Goal: Task Accomplishment & Management: Manage account settings

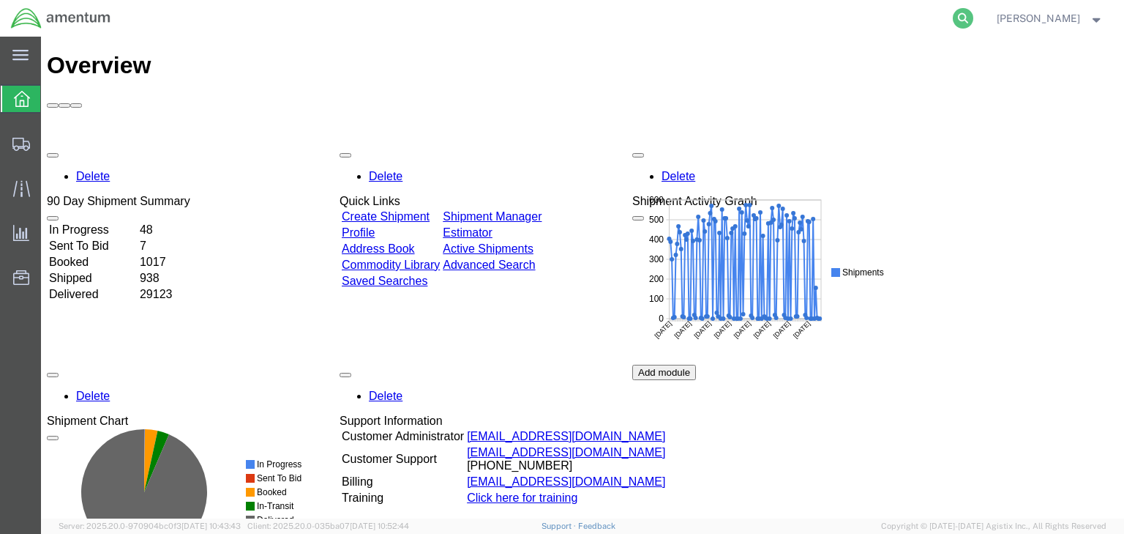
click at [974, 19] on icon at bounding box center [963, 18] width 20 height 20
click at [670, 24] on input "search" at bounding box center [730, 18] width 445 height 35
paste input "57010154"
type input "57010154"
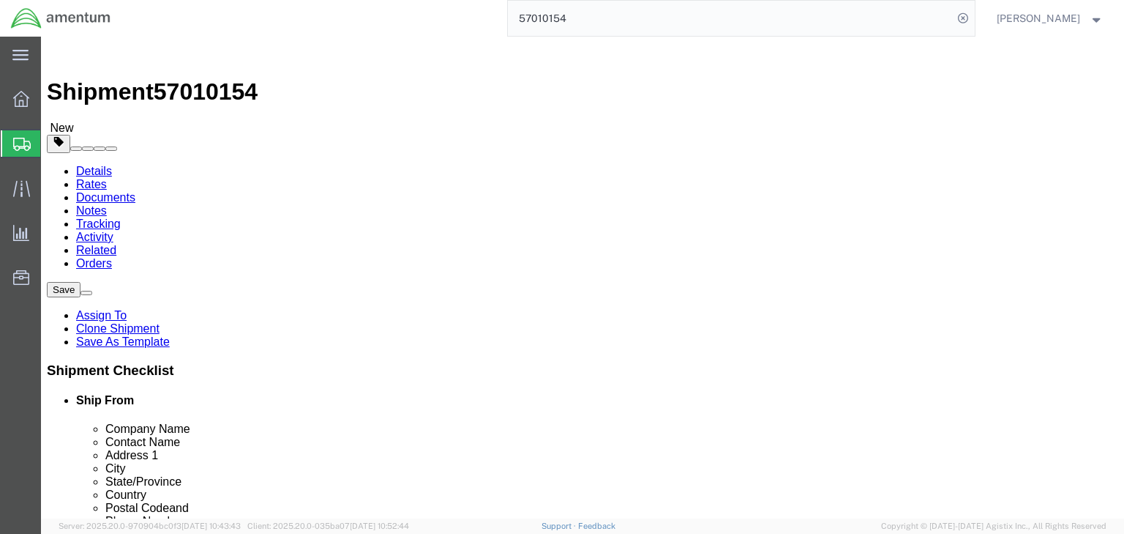
select select
click icon
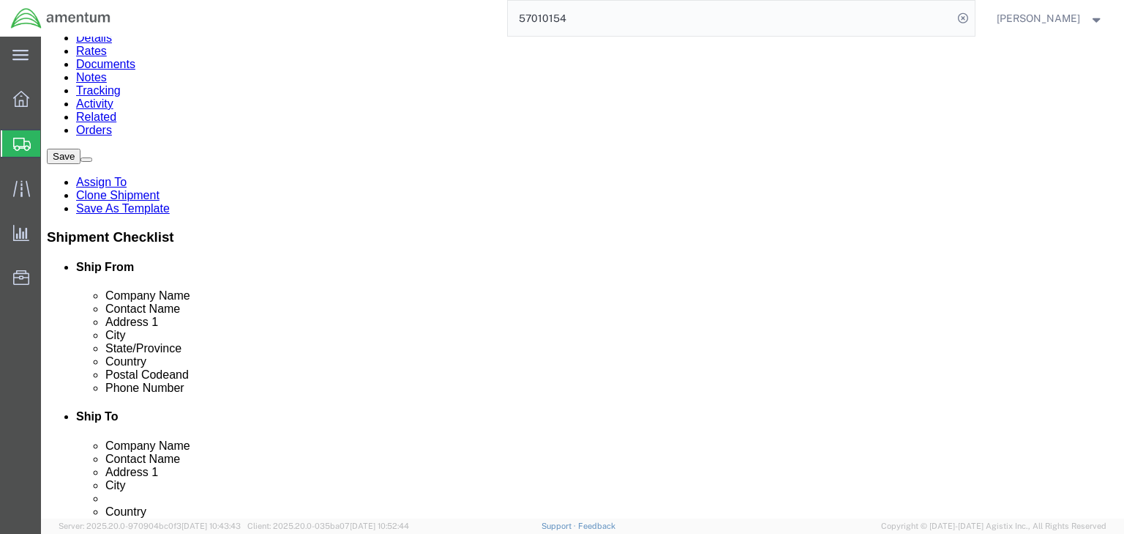
scroll to position [148, 0]
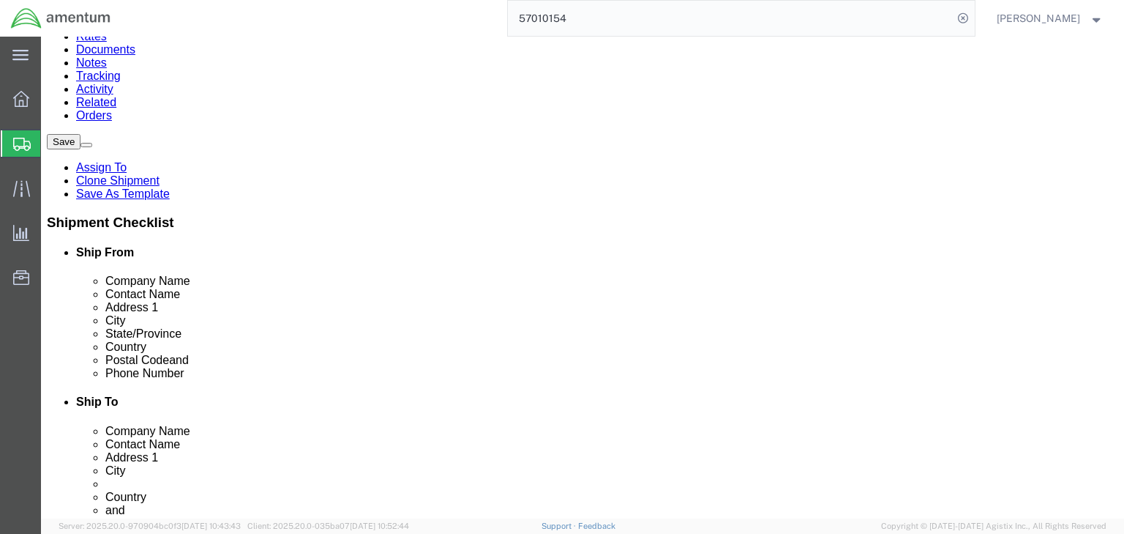
click dd "1.00 Each"
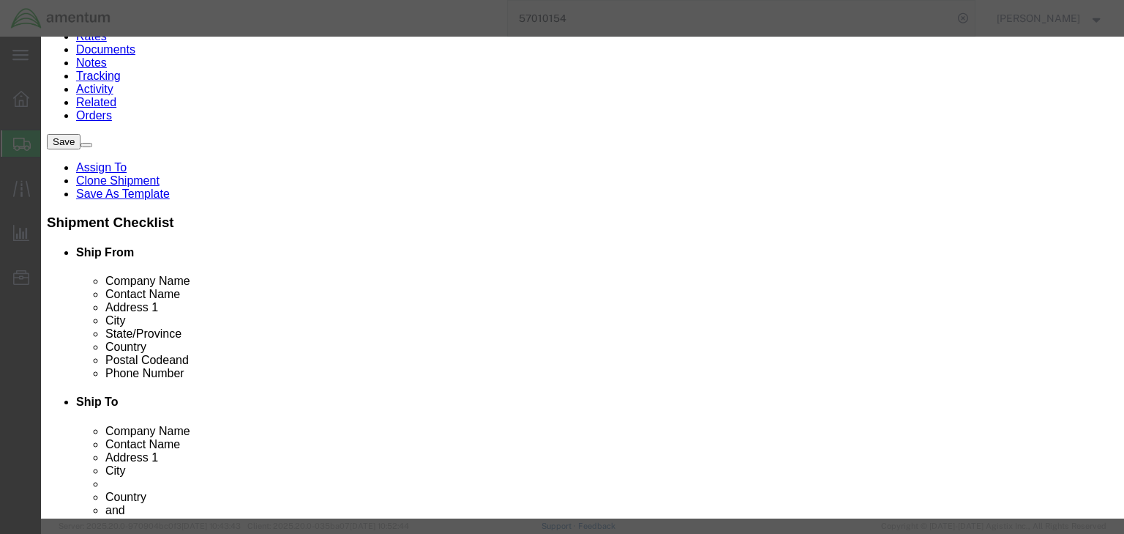
checkbox input "true"
type input "8517690000"
click input "text"
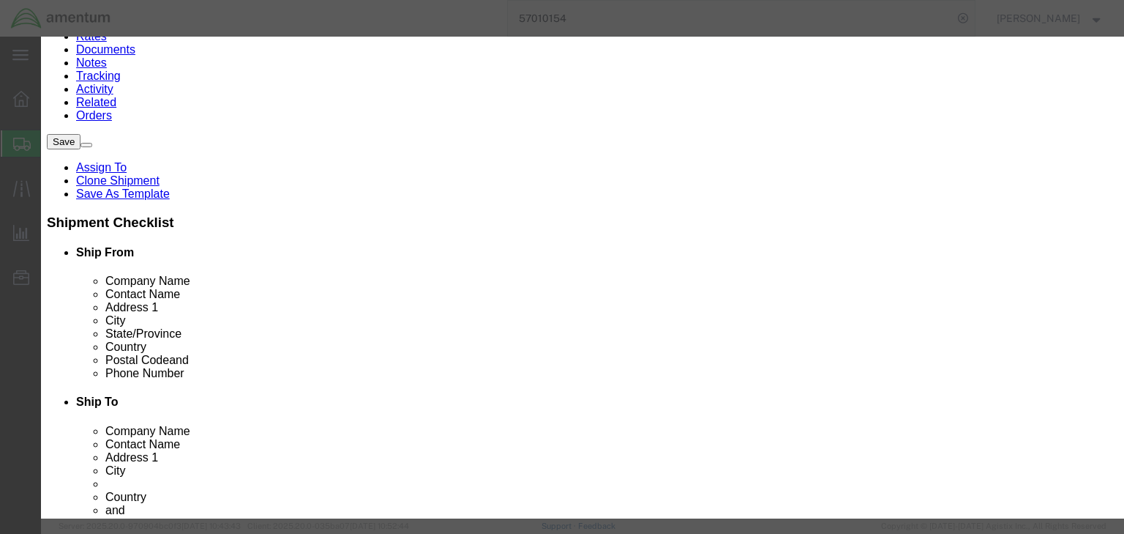
type input "5A991.g"
click select "Select ATF BIS DEA EPA FDA FTR ITAR OFAC Other (OPA)"
select select "BIS"
click select "Select ATF BIS DEA EPA FDA FTR ITAR OFAC Other (OPA)"
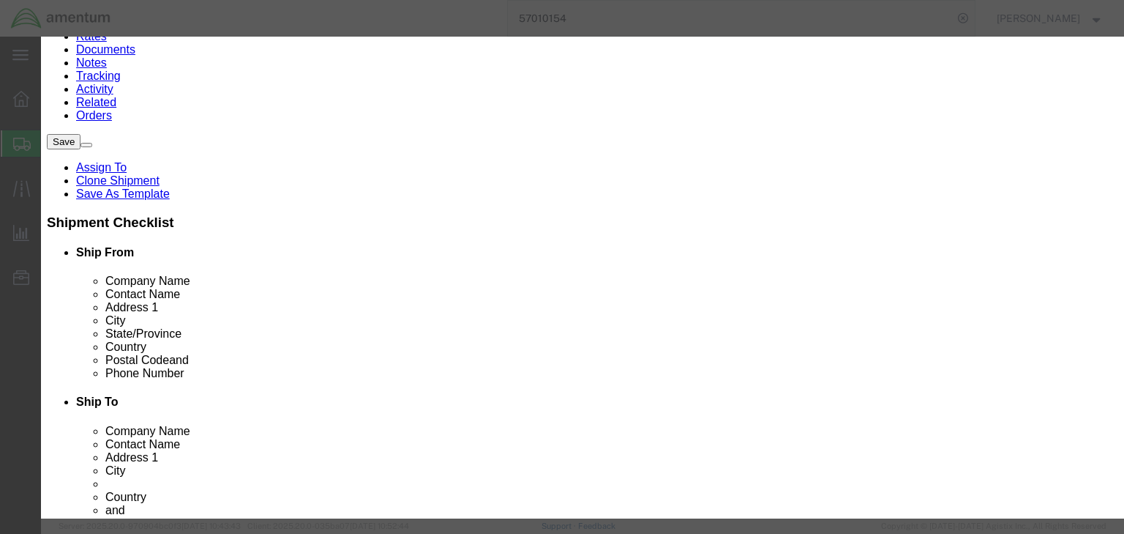
click select "Select AGR-Agricultural APP-Computers APR-Additional Permissive Exports AVS-Air…"
select select "NLR"
click select "Select AGR-Agricultural APP-Computers APR-Additional Permissive Exports AVS-Air…"
click button "Save & Close"
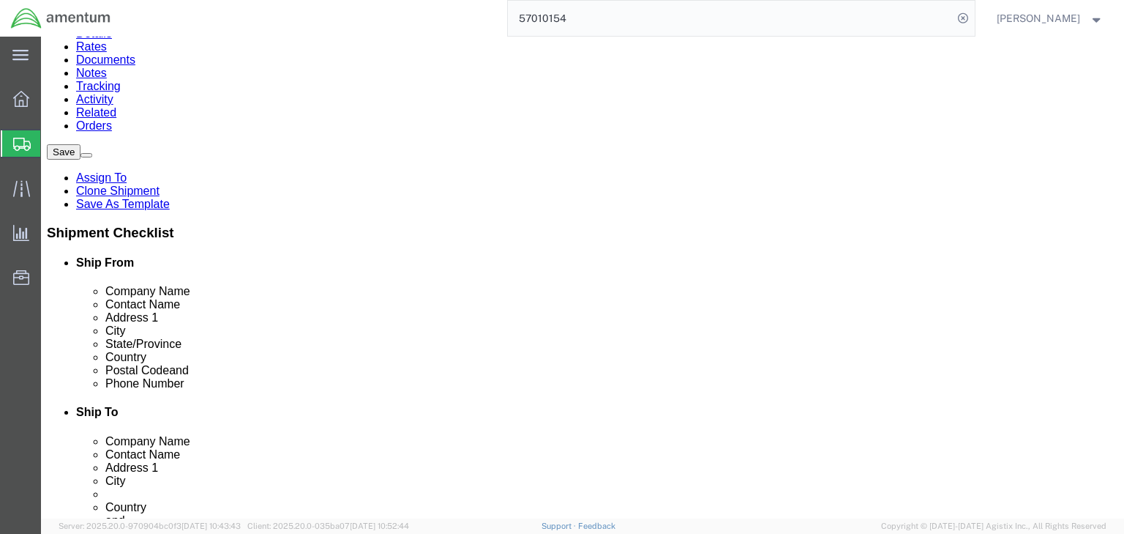
scroll to position [0, 0]
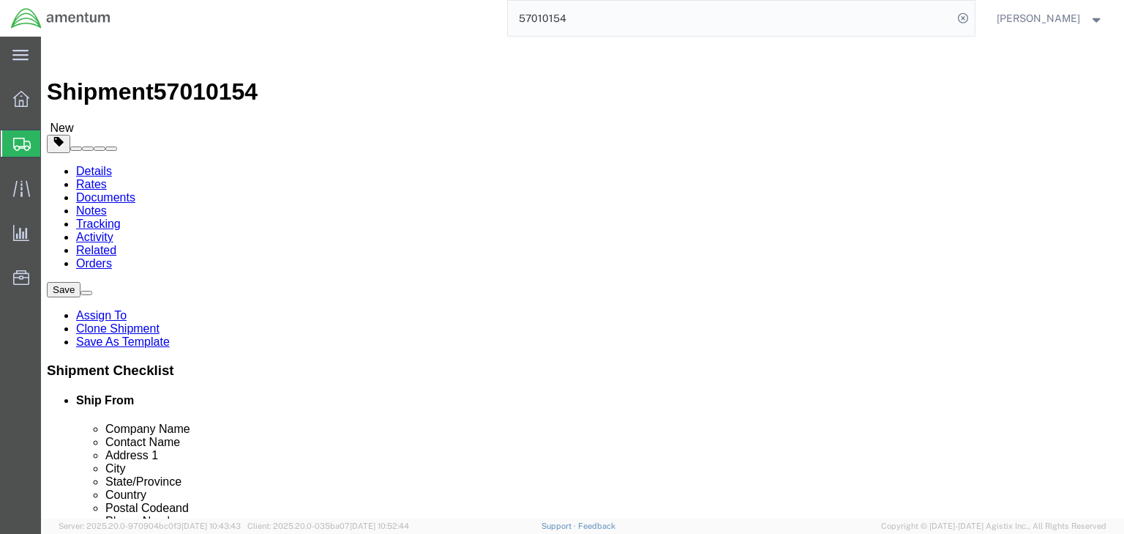
click icon
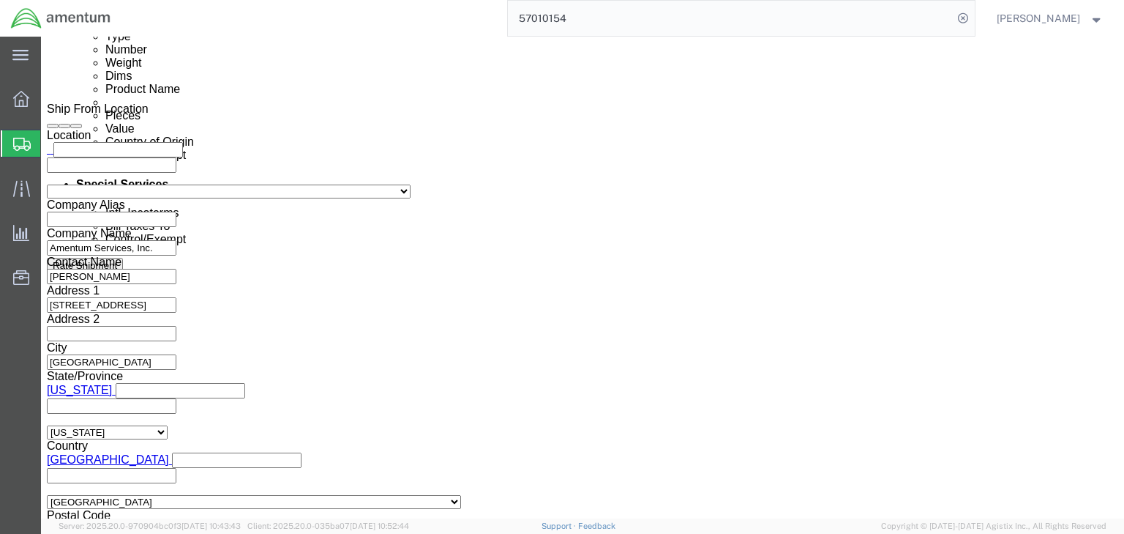
scroll to position [1171, 0]
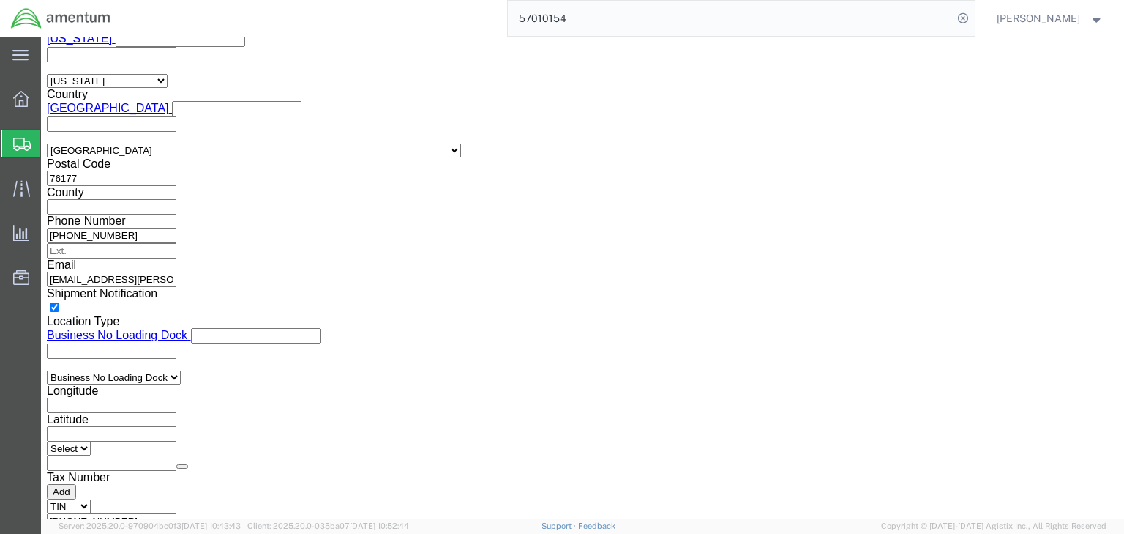
click select "Select ATF BIS DEA EPA FDA FTR ITAR OFAC Other (OPA)"
select select "FTR"
click select "Select ATF BIS DEA EPA FDA FTR ITAR OFAC Other (OPA)"
click select "Select 30.2(d)(2) 30.36 30.37(a) 30.37(f) 30.37(g) 30.37(h) 30.37(i) 30.37(j) 3…"
select select "30.37(a)"
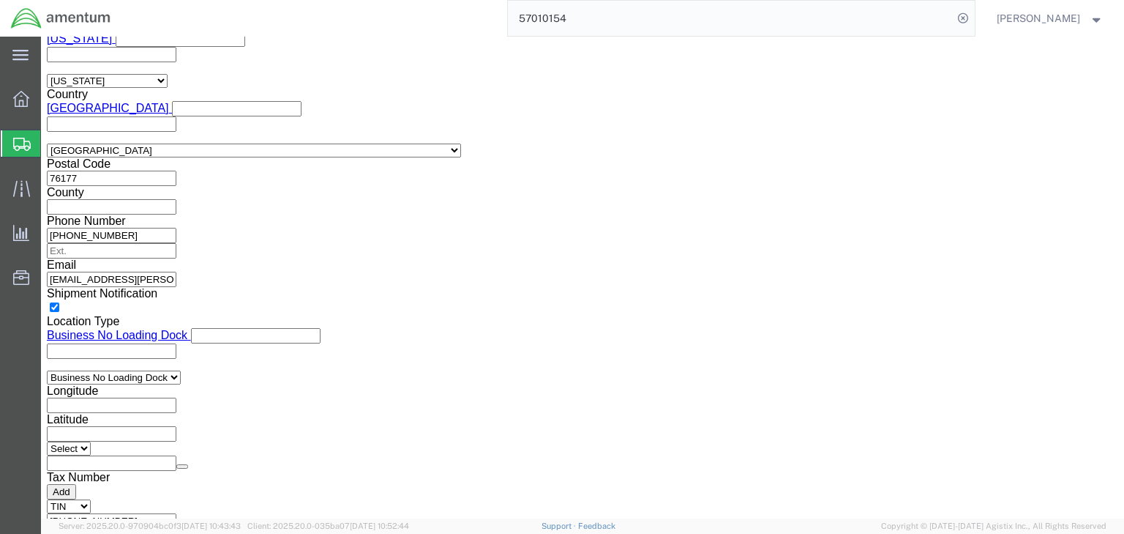
click select "Select 30.2(d)(2) 30.36 30.37(a) 30.37(f) 30.37(g) 30.37(h) 30.37(i) 30.37(j) 3…"
click select "Select AES-Direct EEI Carrier File EEI EEI Exempt"
select select "EXEM"
click select "Select AES-Direct EEI Carrier File EEI EEI Exempt"
click link "Package Information"
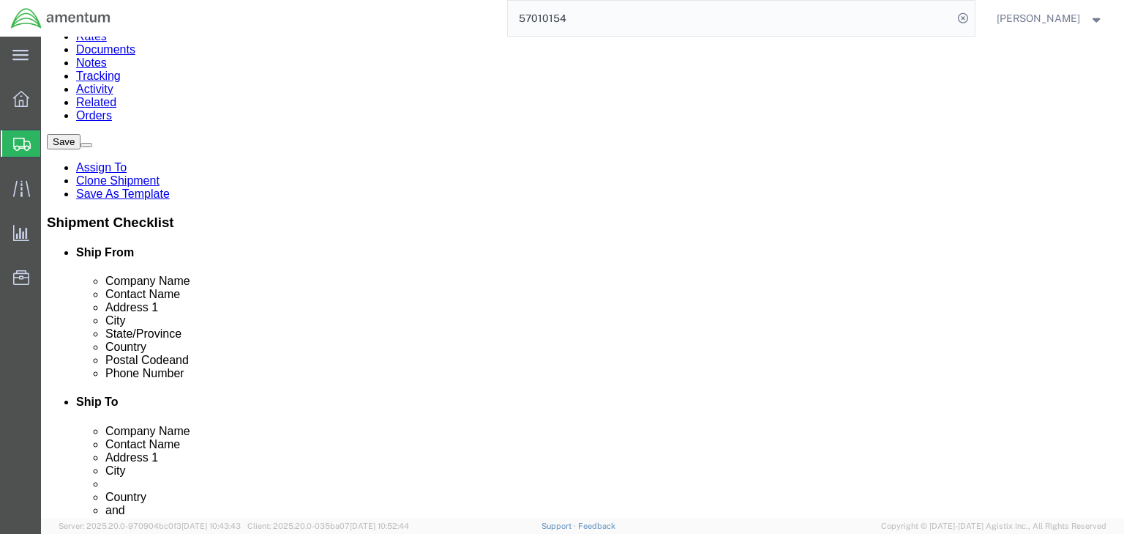
click link "Shipment Information"
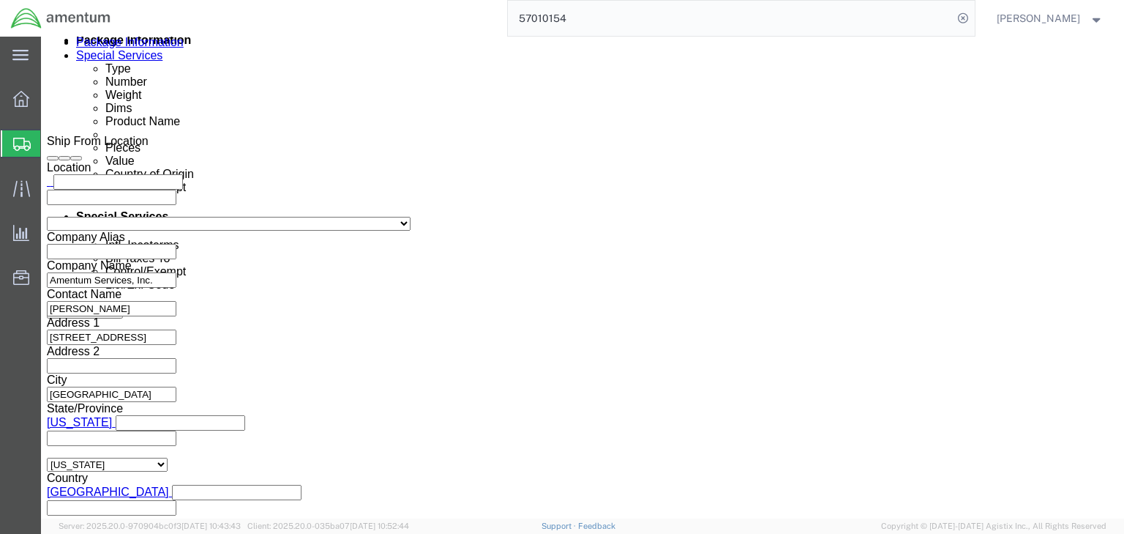
click at [21, 141] on icon at bounding box center [22, 144] width 18 height 13
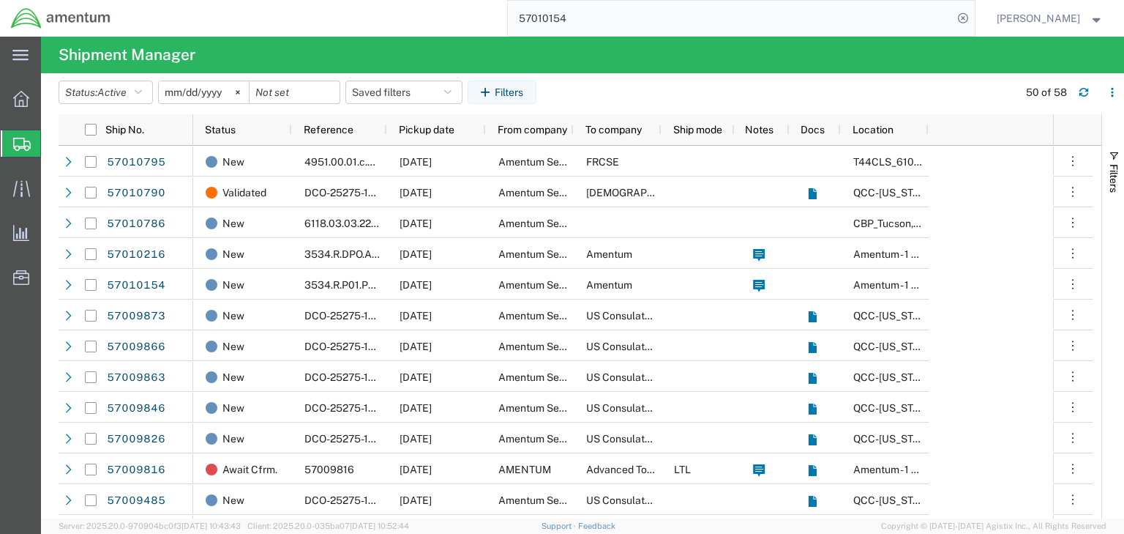
click at [567, 16] on input "57010154" at bounding box center [730, 18] width 445 height 35
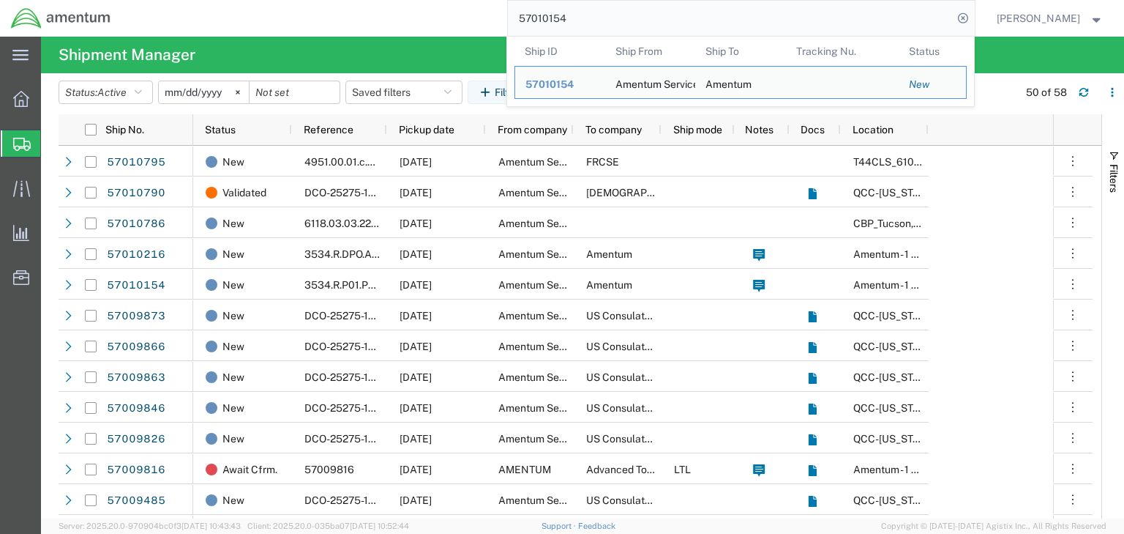
click at [567, 16] on input "57010154" at bounding box center [730, 18] width 445 height 35
paste input "216"
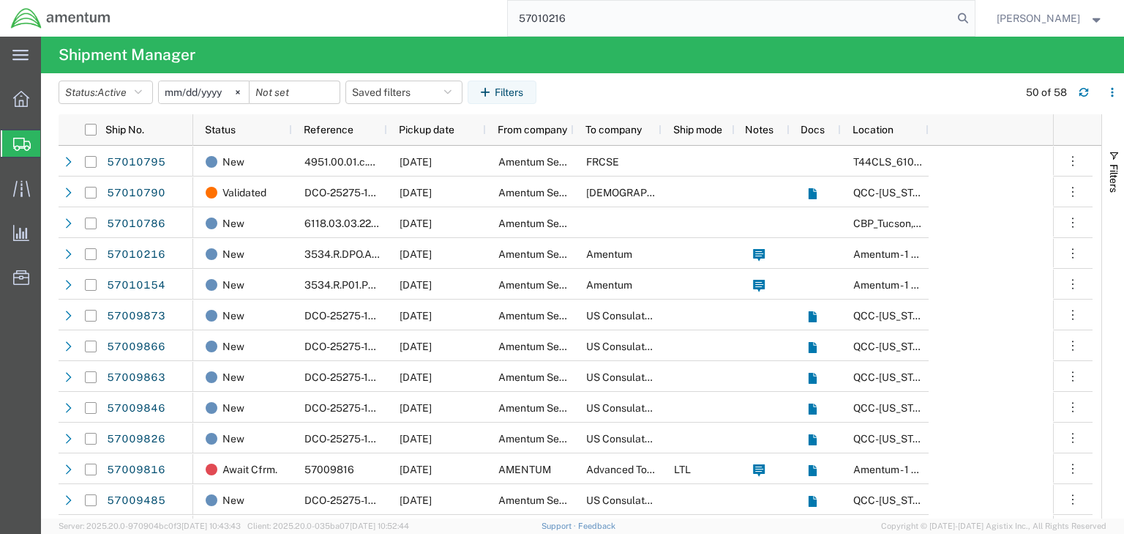
type input "57010216"
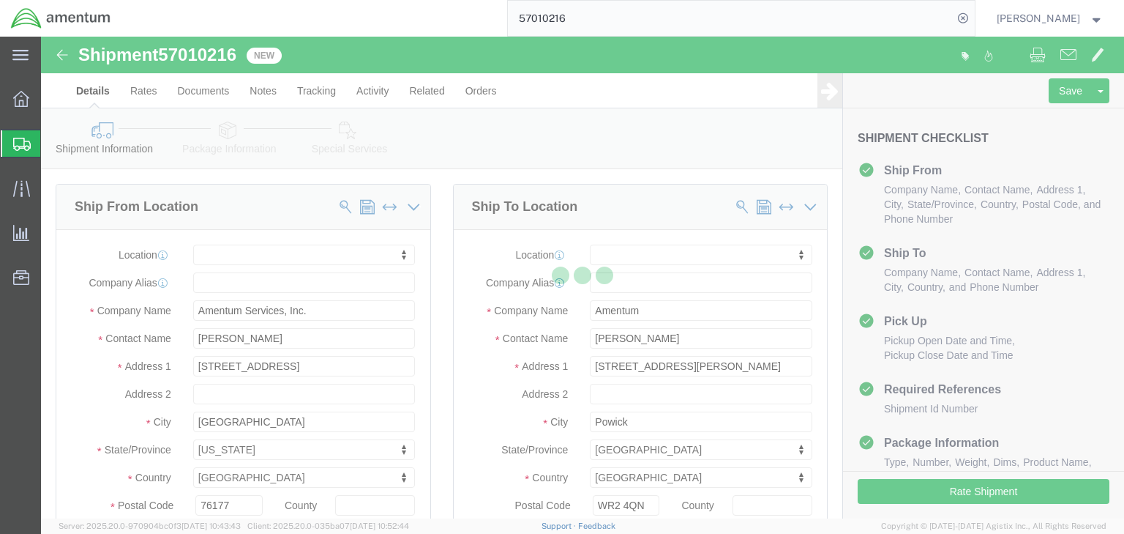
select select
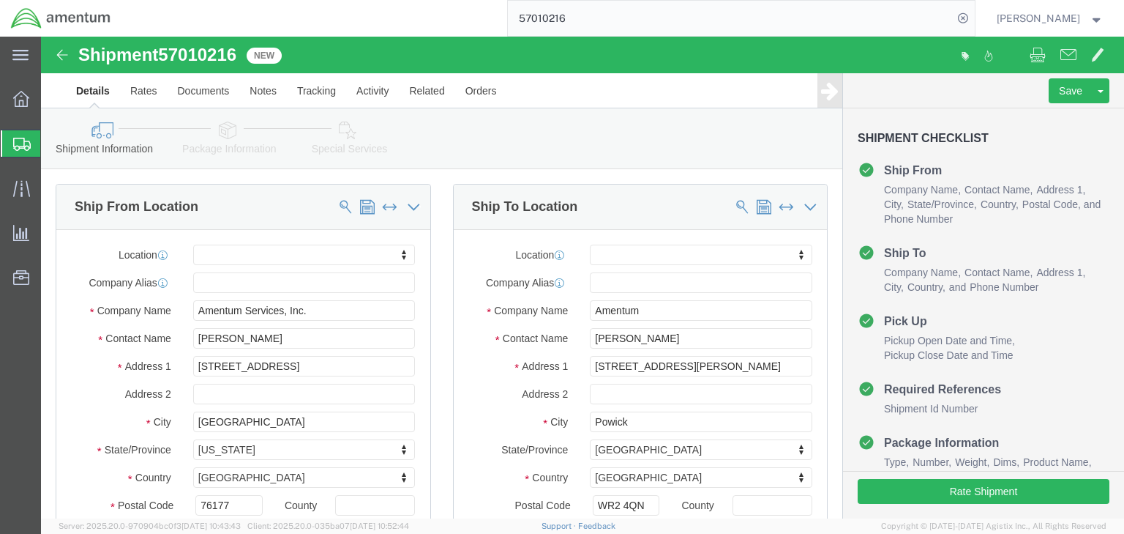
click icon
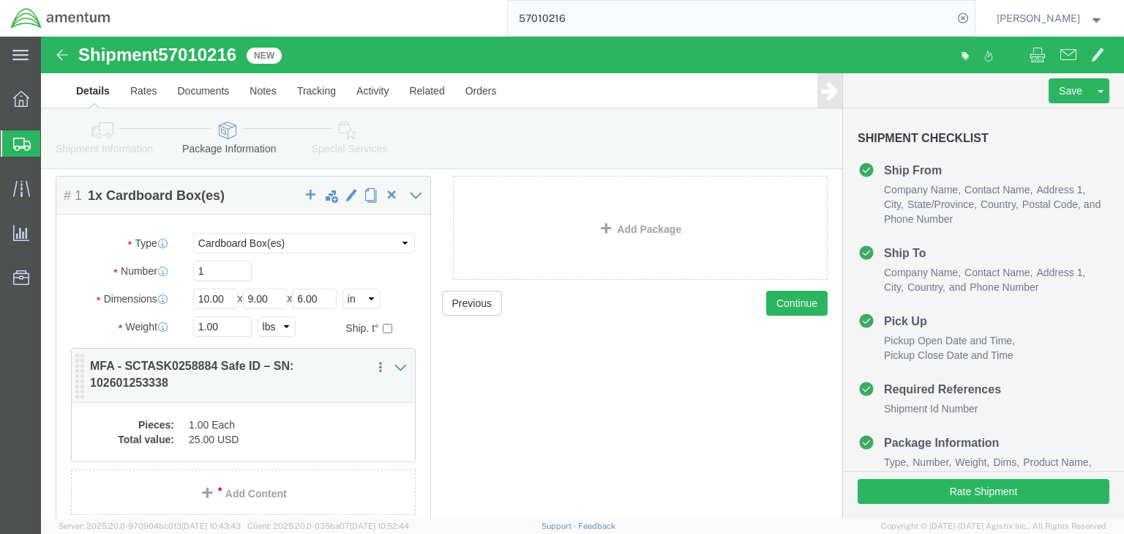
scroll to position [148, 0]
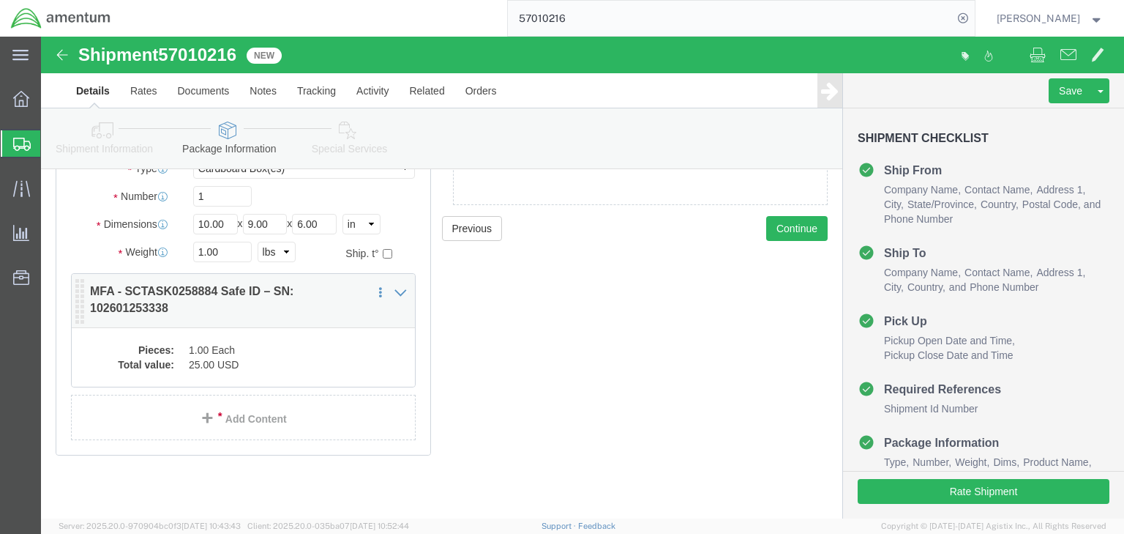
click dd "25.00 USD"
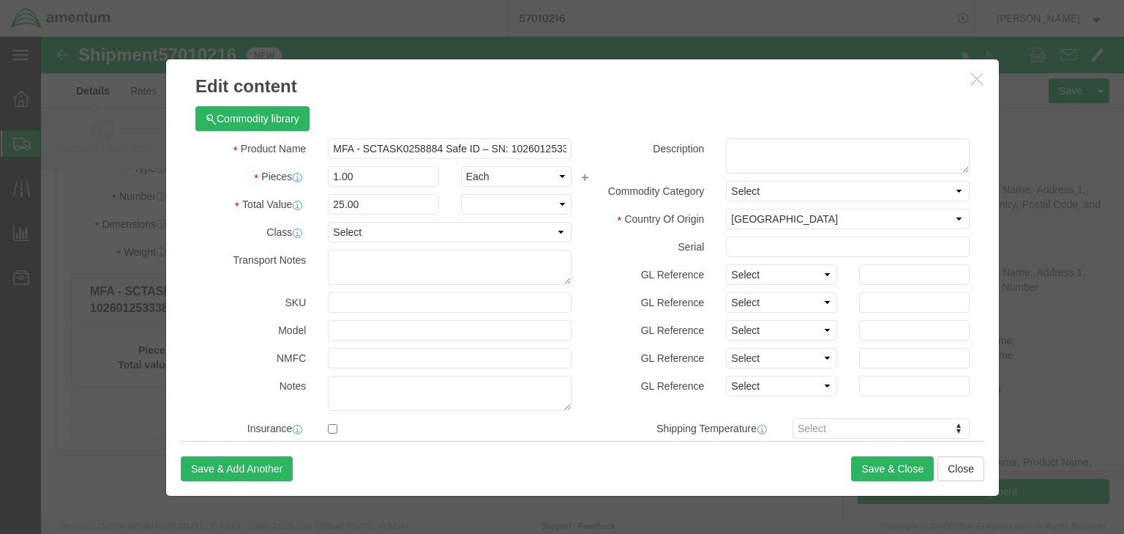
checkbox input "true"
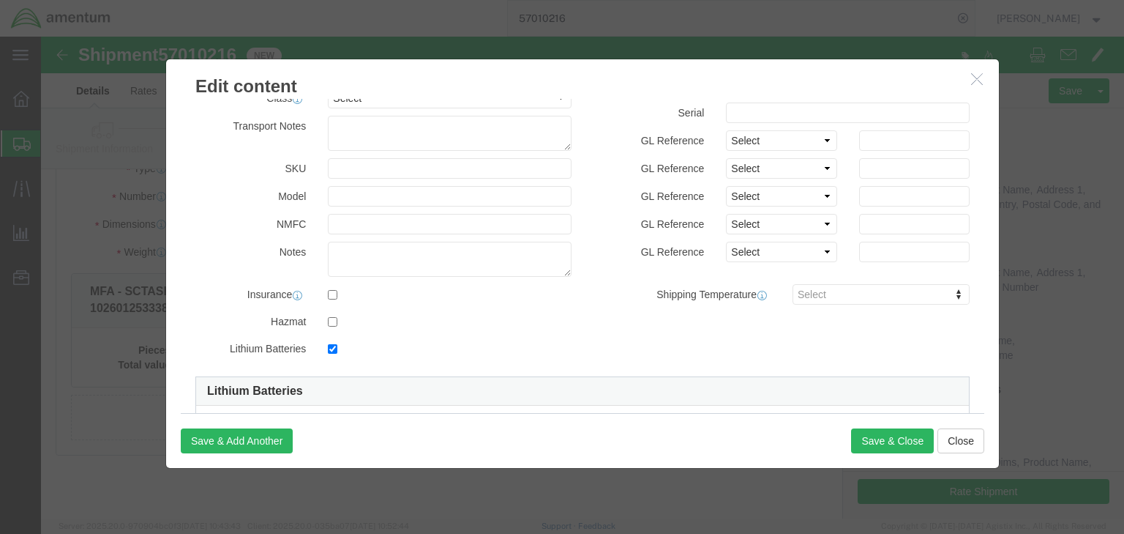
scroll to position [351, 0]
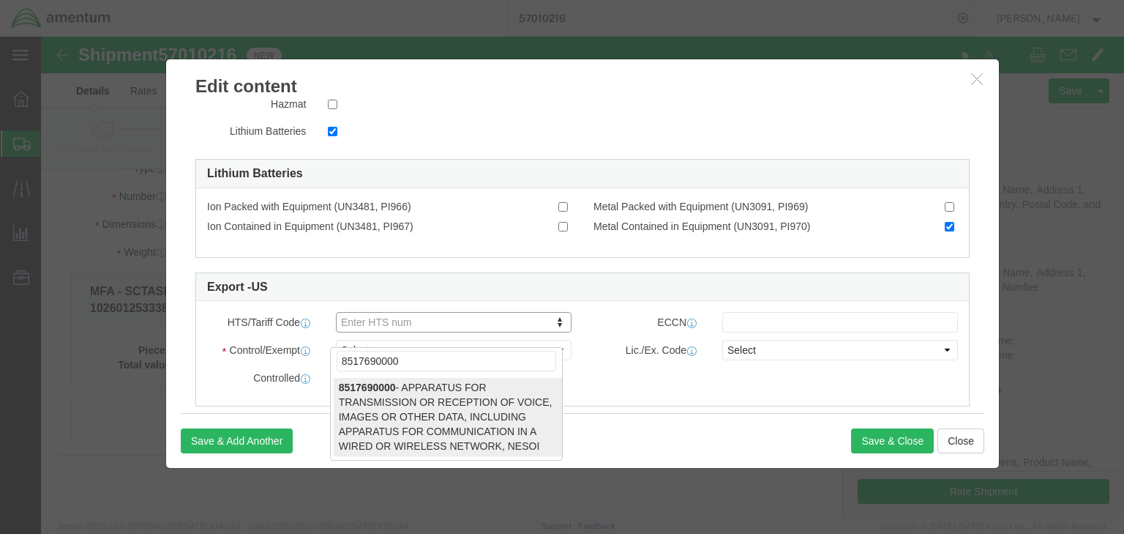
type input "8517690000"
drag, startPoint x: 371, startPoint y: 335, endPoint x: 427, endPoint y: 331, distance: 56.5
type input "8517690000"
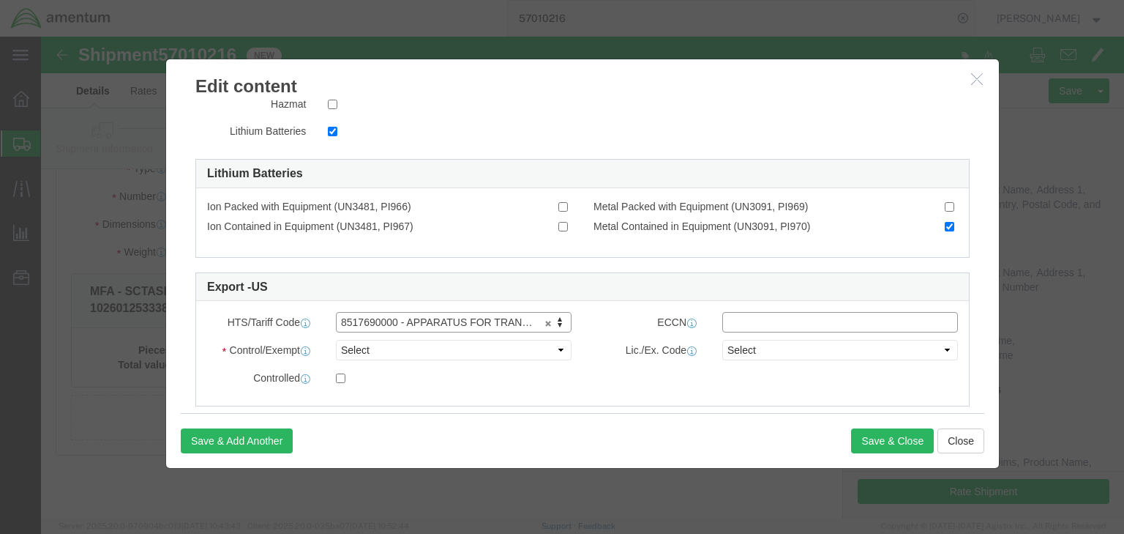
click input "text"
type input "5A991.g"
click select "Select ATF BIS DEA EPA FDA FTR ITAR OFAC Other (OPA)"
select select "BIS"
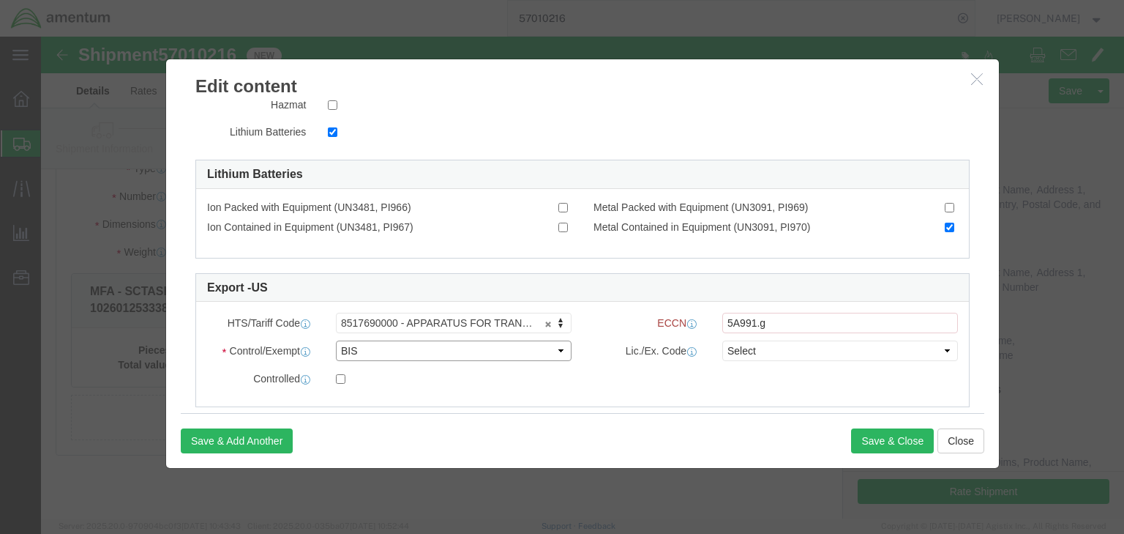
click select "Select ATF BIS DEA EPA FDA FTR ITAR OFAC Other (OPA)"
click select "Select AGR-Agricultural APP-Computers APR-Additional Permissive Exports AVS-Air…"
select select "NLR"
click select "Select AGR-Agricultural APP-Computers APR-Additional Permissive Exports AVS-Air…"
click button "Save & Close"
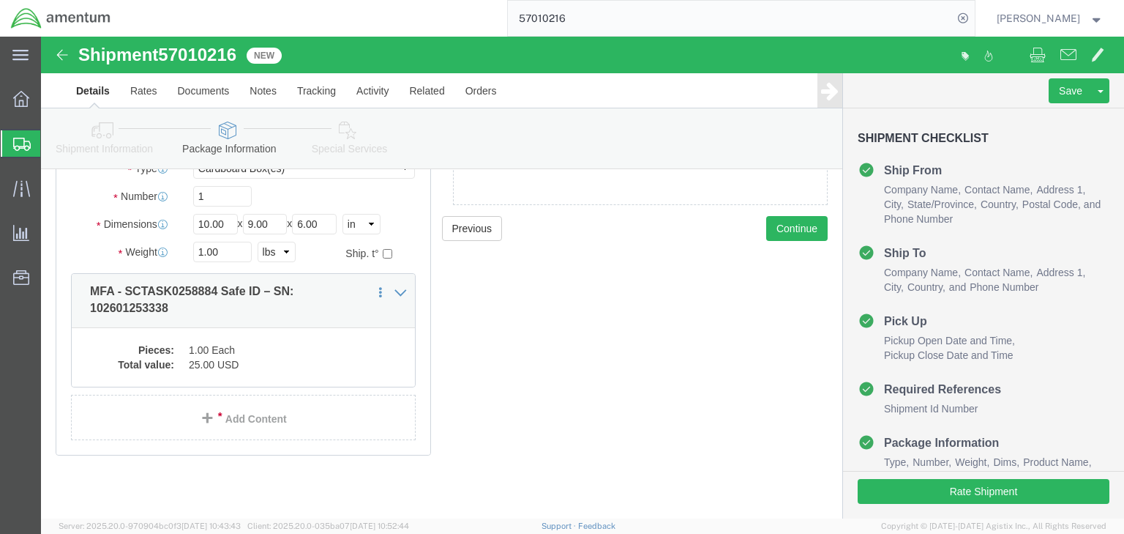
click icon
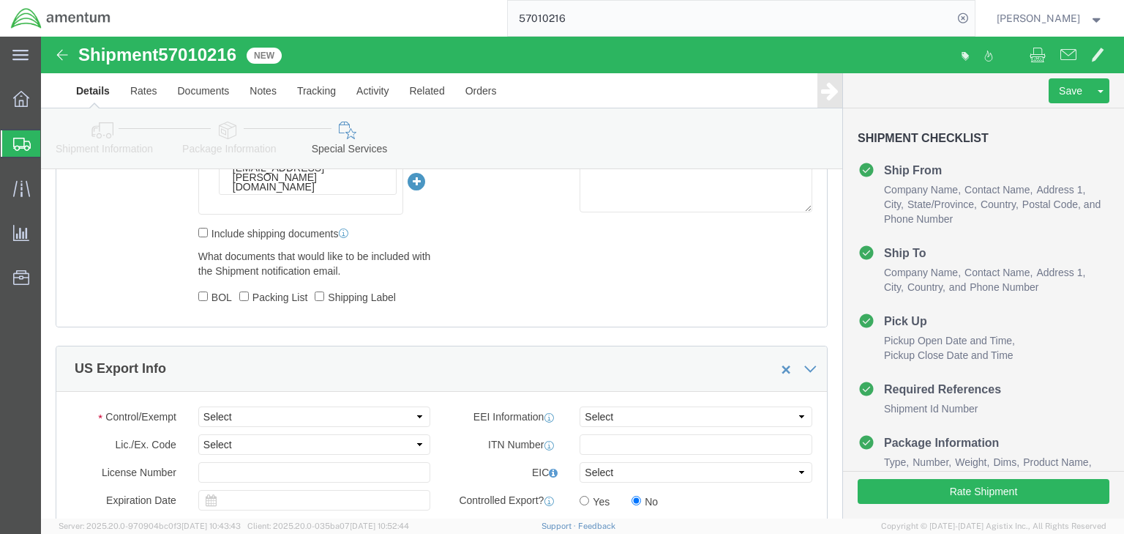
scroll to position [1012, 0]
click select "Select ATF BIS DEA EPA FDA FTR ITAR OFAC Other (OPA)"
select select "FTR"
click select "Select ATF BIS DEA EPA FDA FTR ITAR OFAC Other (OPA)"
click select "Select 30.2(d)(2) 30.36 30.37(a) 30.37(f) 30.37(g) 30.37(h) 30.37(i) 30.37(j) 3…"
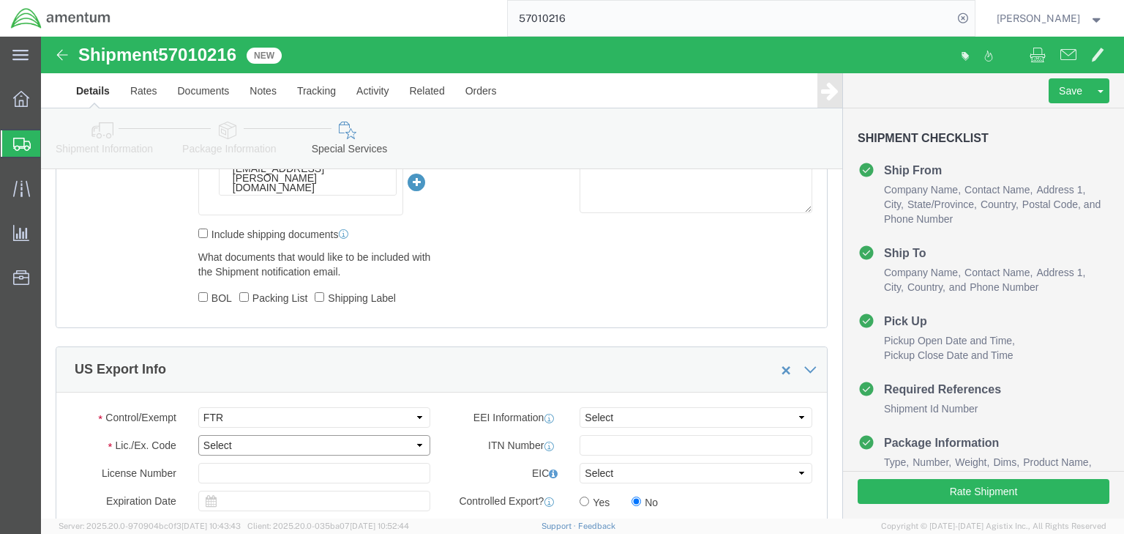
select select "30.37(a)"
click select "Select 30.2(d)(2) 30.36 30.37(a) 30.37(f) 30.37(g) 30.37(h) 30.37(i) 30.37(j) 3…"
click select "Select AES-Direct EEI Carrier File EEI EEI Exempt"
select select "EXEM"
click select "Select AES-Direct EEI Carrier File EEI EEI Exempt"
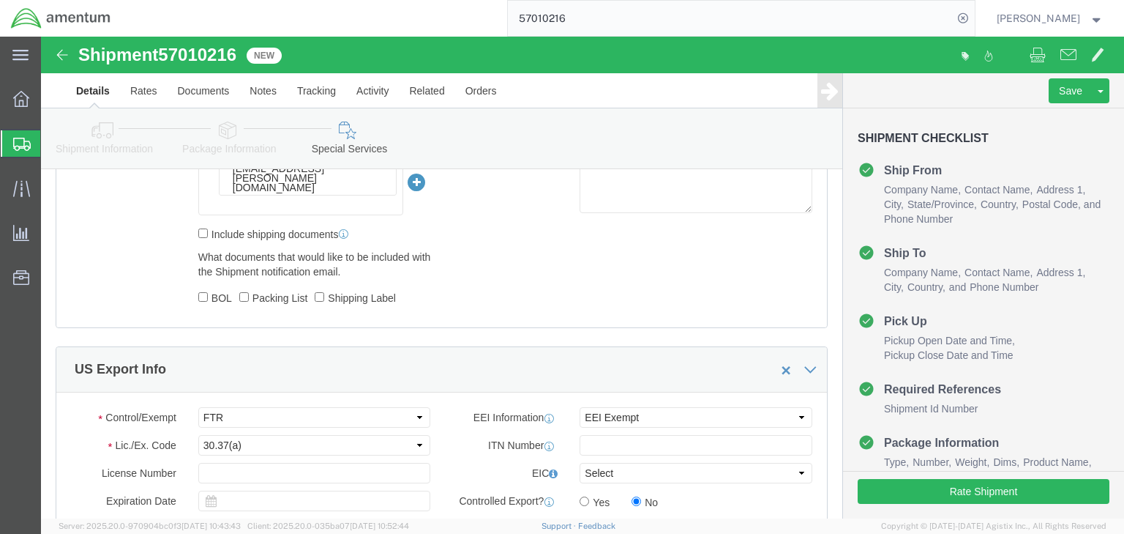
click icon
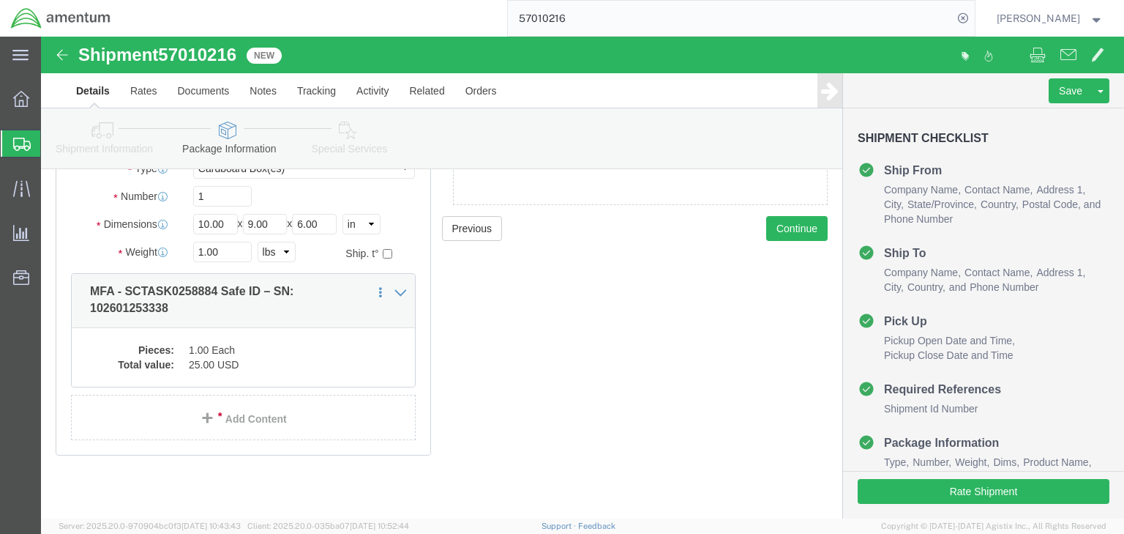
click icon
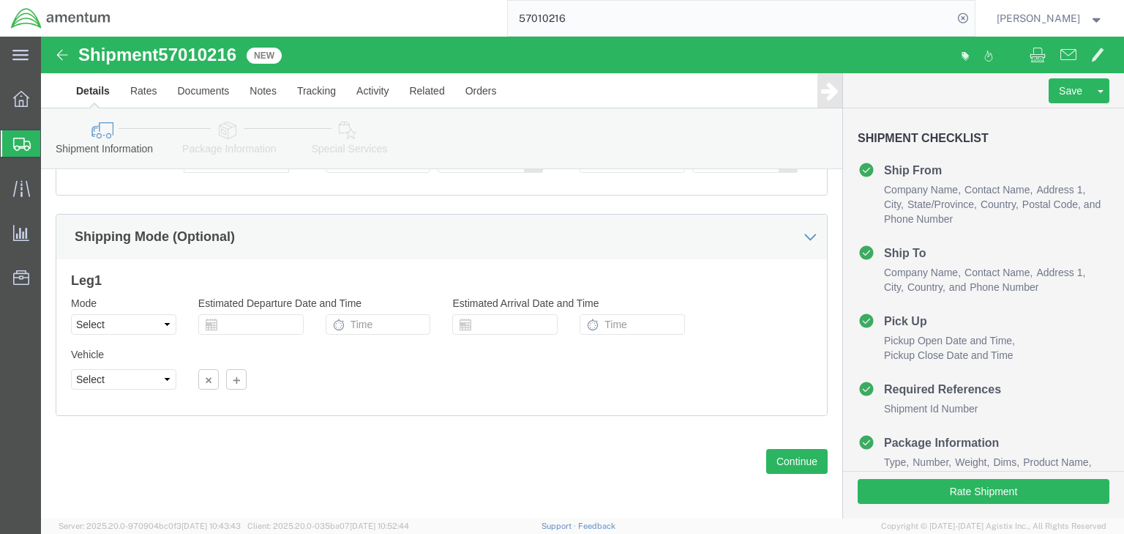
click at [25, 141] on icon at bounding box center [22, 144] width 18 height 13
